Goal: Task Accomplishment & Management: Use online tool/utility

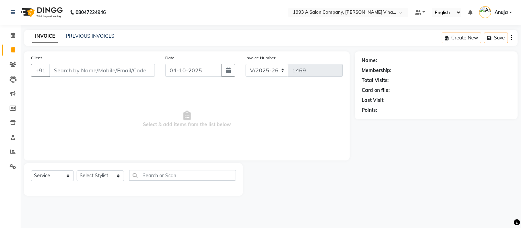
select select "4955"
select select "service"
click at [105, 146] on span "Select & add items from the list below" at bounding box center [187, 119] width 312 height 69
click at [188, 113] on icon at bounding box center [186, 116] width 7 height 10
drag, startPoint x: 85, startPoint y: 68, endPoint x: 86, endPoint y: 74, distance: 5.9
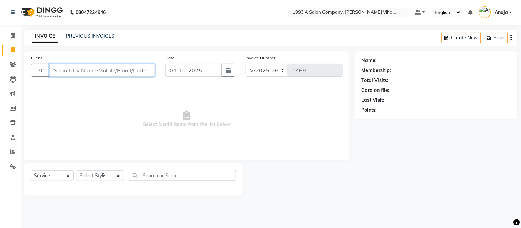
click at [85, 69] on input "Client" at bounding box center [101, 70] width 105 height 13
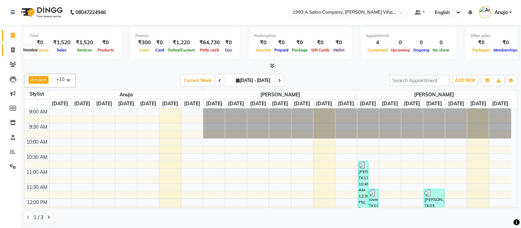
click at [8, 51] on span at bounding box center [13, 50] width 12 height 8
select select "service"
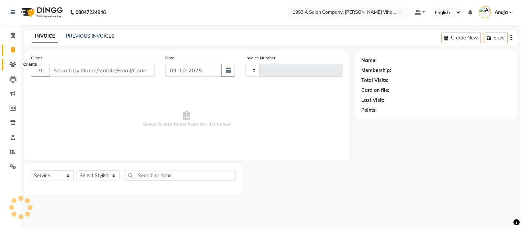
type input "1469"
select select "4955"
click at [104, 74] on input "Client" at bounding box center [101, 70] width 105 height 13
